Goal: Contribute content: Contribute content

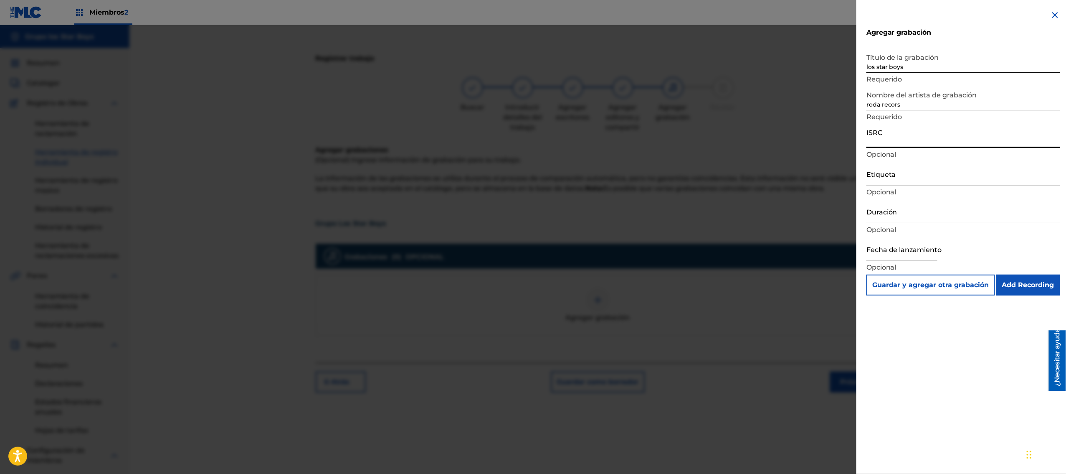
click at [1054, 12] on img at bounding box center [1055, 15] width 10 height 10
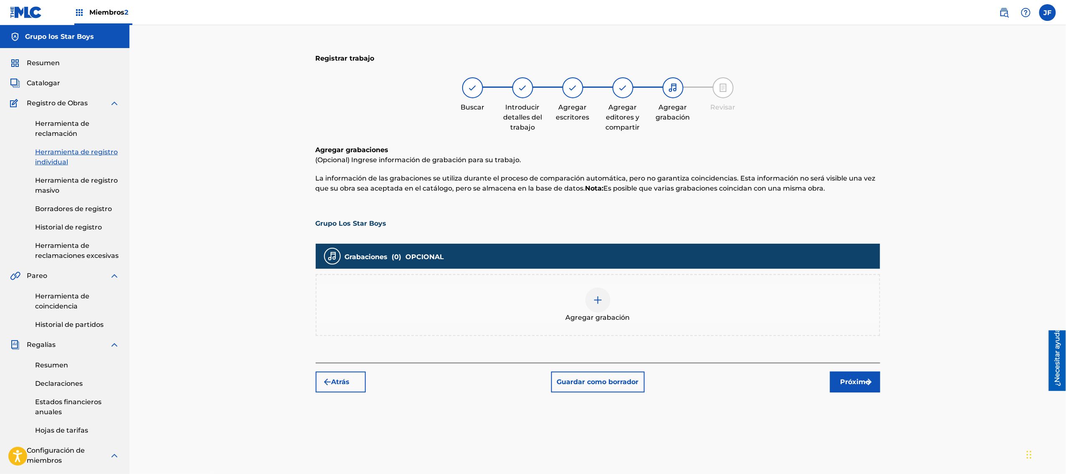
click at [598, 304] on div at bounding box center [597, 299] width 25 height 25
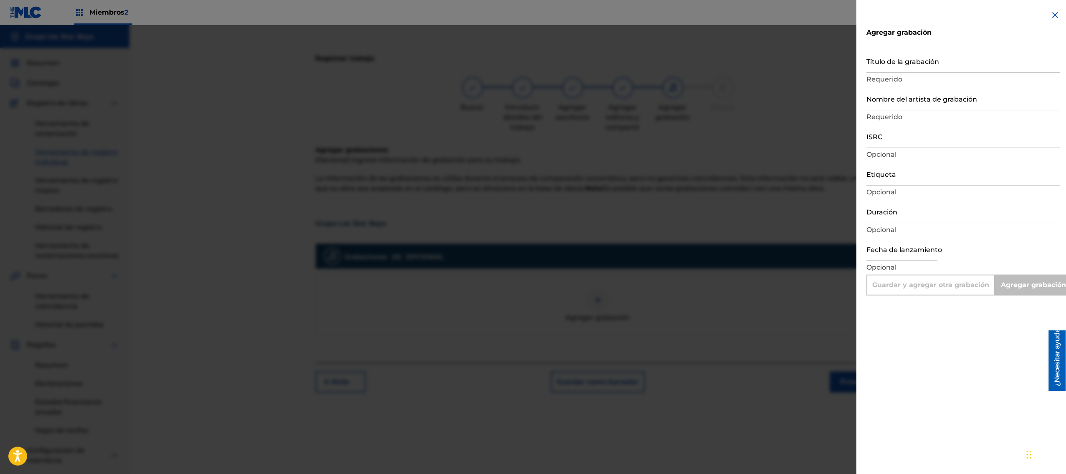
click at [929, 64] on input "Título de la grabación" at bounding box center [963, 61] width 194 height 24
type input "g"
type input "Add Recording"
click at [906, 68] on input "grupo los star Boys" at bounding box center [963, 61] width 194 height 24
click at [892, 66] on input "grupo losStarr Boys" at bounding box center [963, 61] width 194 height 24
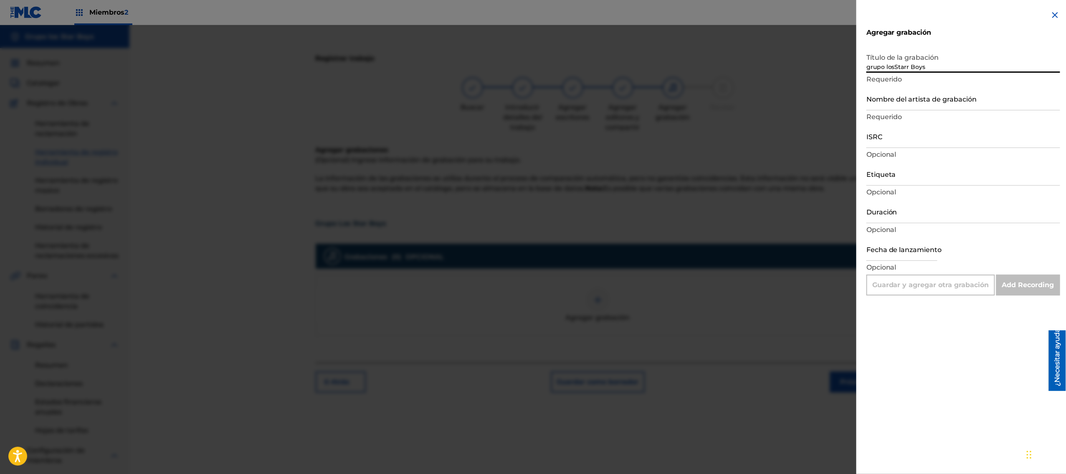
click at [894, 66] on input "grupo losStarr Boys" at bounding box center [963, 61] width 194 height 24
click at [888, 67] on input "grupo los Starr Boys" at bounding box center [963, 61] width 194 height 24
click at [869, 66] on input "grupo Los Starr Boys" at bounding box center [963, 61] width 194 height 24
click at [869, 65] on input "grupo Los Starr Boys" at bounding box center [963, 61] width 194 height 24
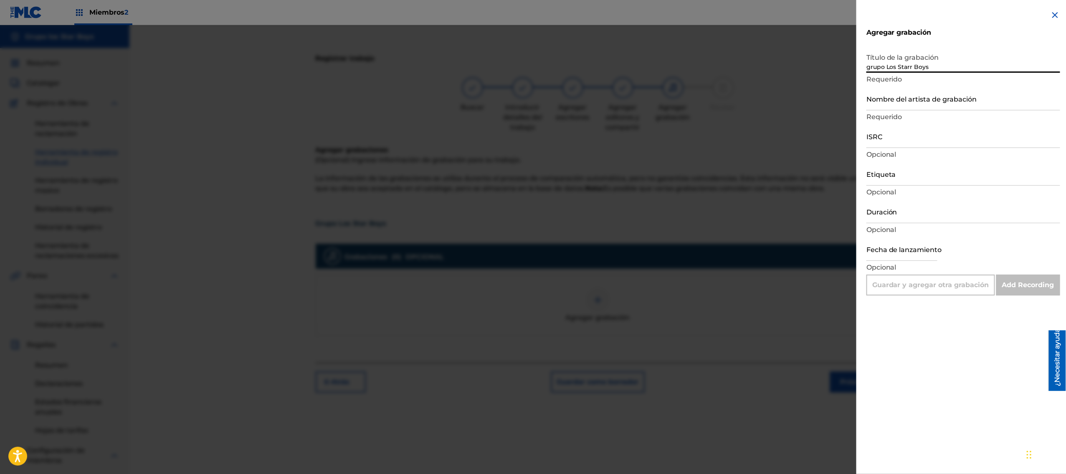
click at [870, 65] on input "grupo Los Starr Boys" at bounding box center [963, 61] width 194 height 24
type input "Grupo Los Starr Boys"
click at [894, 97] on input "Nombre del artista de grabación" at bounding box center [963, 98] width 194 height 24
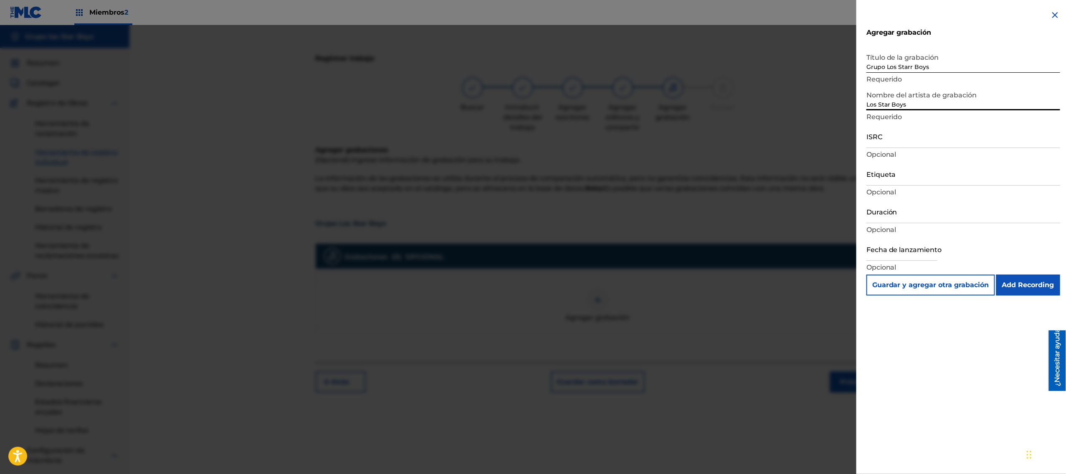
click at [865, 103] on div "Agregar grabación Título de la grabación Grupo Los Starr Boys Requerido Nombre …" at bounding box center [963, 152] width 214 height 305
click at [864, 103] on div "Agregar grabación Título de la grabación Grupo Los Starr Boys Requerido Nombre …" at bounding box center [963, 152] width 214 height 305
click at [866, 104] on input "Los Star Boys" at bounding box center [963, 98] width 194 height 24
click at [887, 104] on input "G RUPOLos Star Boys" at bounding box center [963, 98] width 194 height 24
click at [890, 103] on input "G RUPOLos Star Boys" at bounding box center [963, 98] width 194 height 24
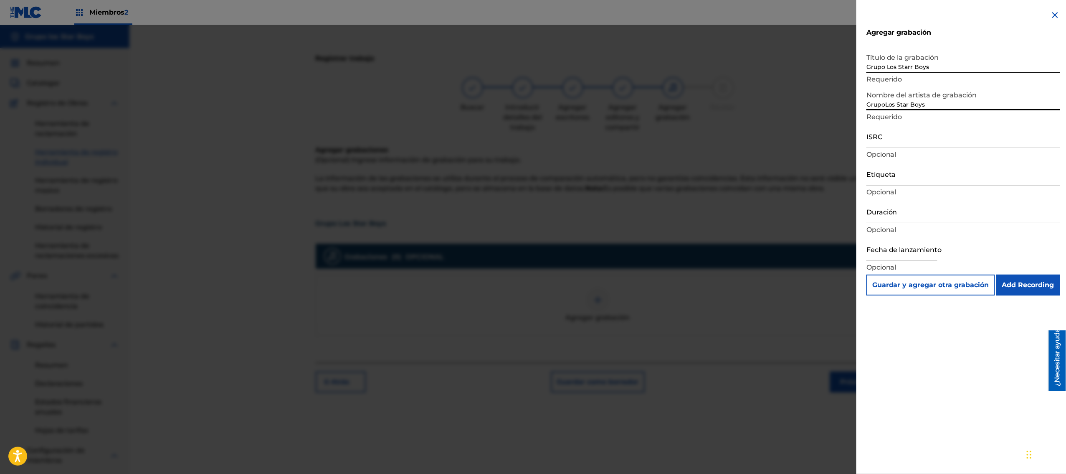
type input "GrupoLos Star Boys"
click at [894, 137] on input "ISRC" at bounding box center [963, 136] width 194 height 24
drag, startPoint x: 894, startPoint y: 137, endPoint x: 911, endPoint y: 139, distance: 16.8
click at [911, 139] on input "ISRC" at bounding box center [963, 136] width 194 height 24
click at [888, 155] on font "Opcional" at bounding box center [881, 154] width 30 height 8
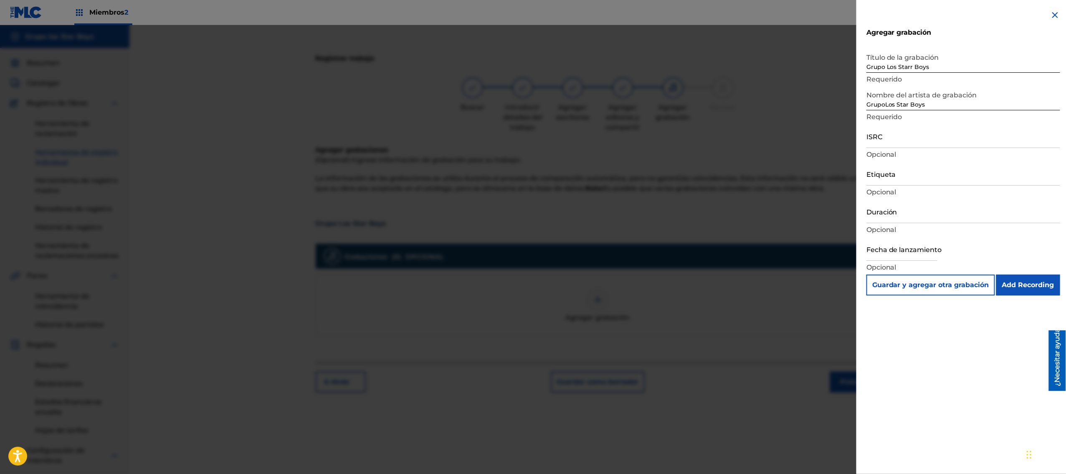
click at [932, 66] on input "Grupo Los Starr Boys" at bounding box center [963, 61] width 194 height 24
type input "G"
click at [869, 66] on input "saxofon Loco" at bounding box center [963, 61] width 194 height 24
type input "Saxofon Loco"
click at [929, 103] on input "GrupoLos Star Boys" at bounding box center [963, 98] width 194 height 24
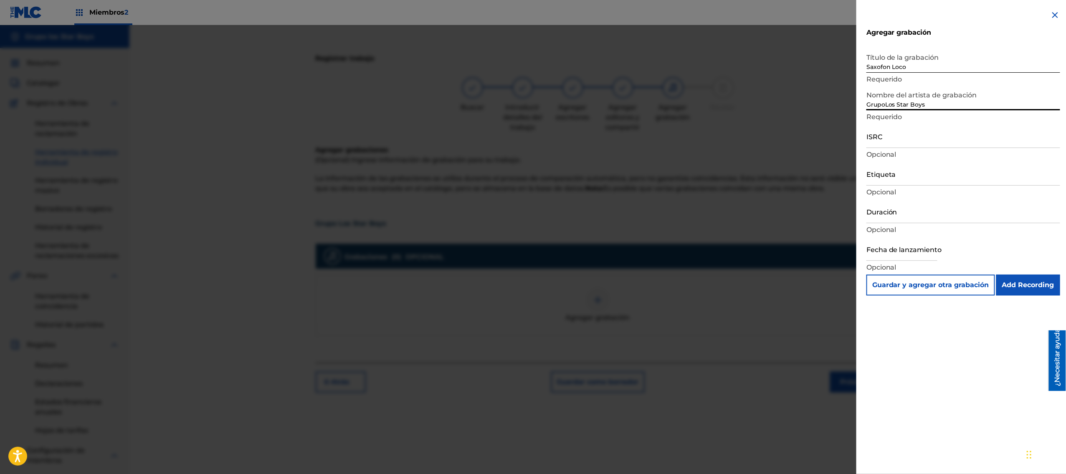
click at [884, 103] on input "GrupoLos Star Boys" at bounding box center [963, 98] width 194 height 24
type input "Los Star Boys"
click at [920, 141] on input "ISRC" at bounding box center [963, 136] width 194 height 24
click at [899, 134] on input "ISRC" at bounding box center [963, 136] width 194 height 24
click at [902, 141] on input "ISRC" at bounding box center [963, 136] width 194 height 24
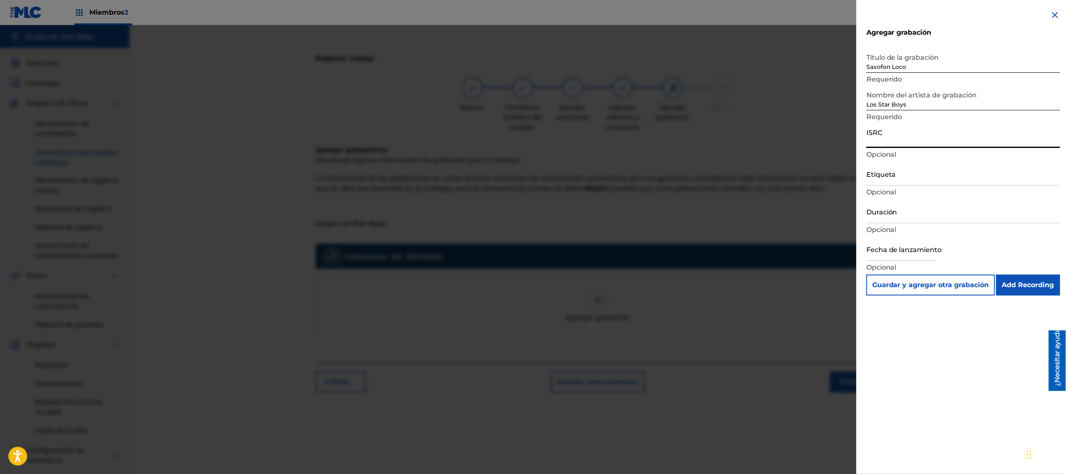
click at [904, 136] on input "ISRC" at bounding box center [963, 136] width 194 height 24
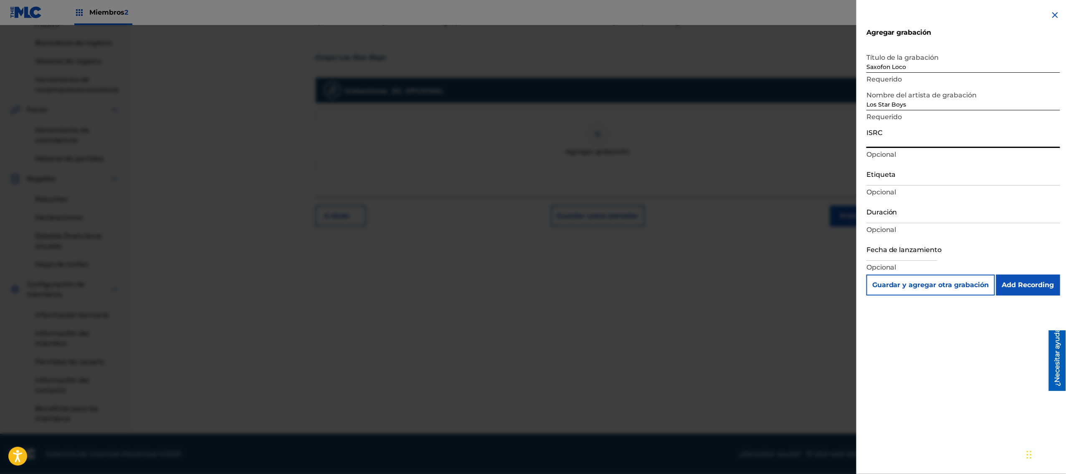
click at [1051, 13] on img at bounding box center [1055, 15] width 10 height 10
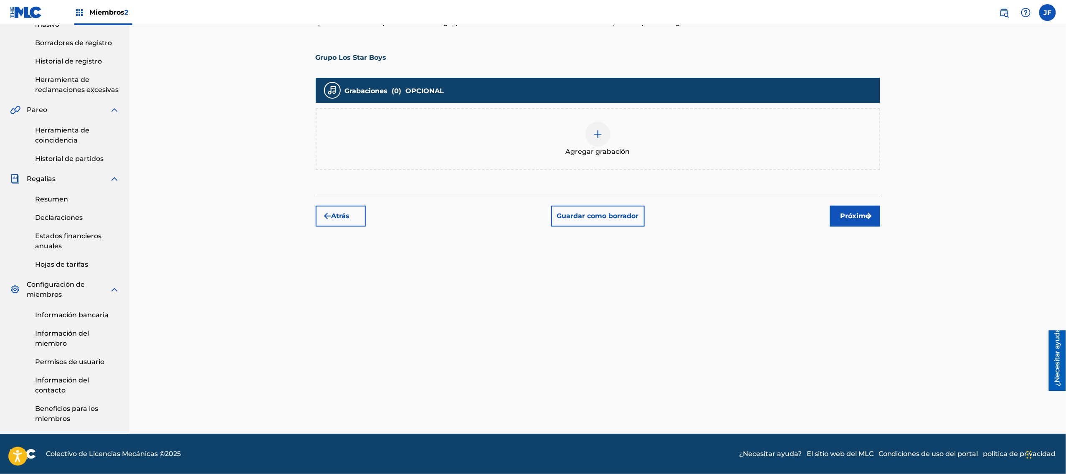
click at [613, 215] on font "Guardar como borrador" at bounding box center [598, 216] width 82 height 8
click at [1048, 9] on label at bounding box center [1047, 12] width 17 height 17
click at [1048, 13] on input "JF [PERSON_NAME] [EMAIL_ADDRESS][DOMAIN_NAME] Preferencias de notificación Perf…" at bounding box center [1048, 13] width 0 height 0
